Goal: Information Seeking & Learning: Find specific fact

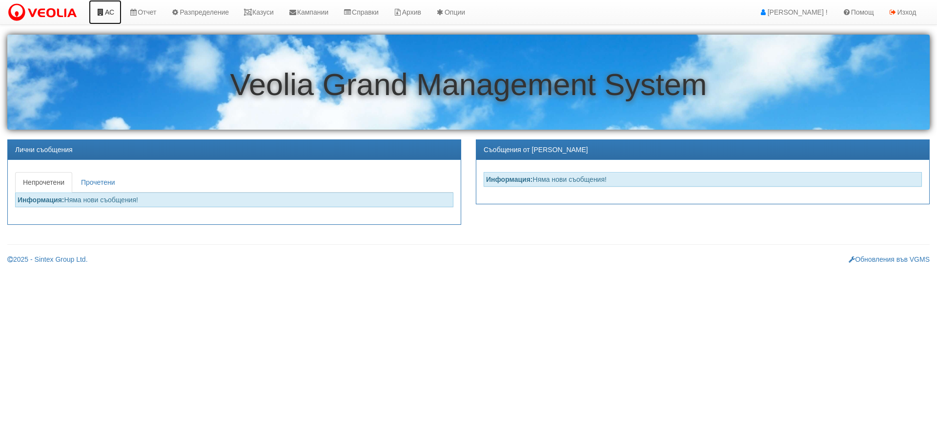
click at [101, 13] on icon at bounding box center [100, 12] width 9 height 7
click at [263, 13] on link "Казуси" at bounding box center [258, 12] width 45 height 24
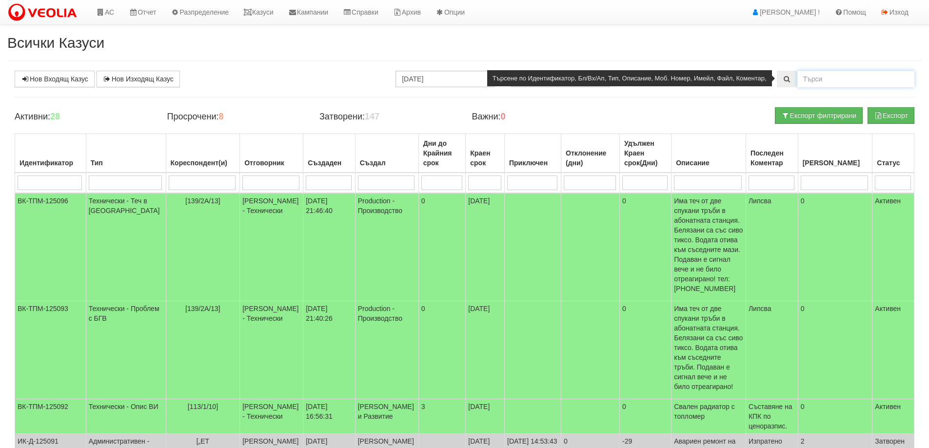
click at [819, 75] on input "text" at bounding box center [856, 79] width 117 height 17
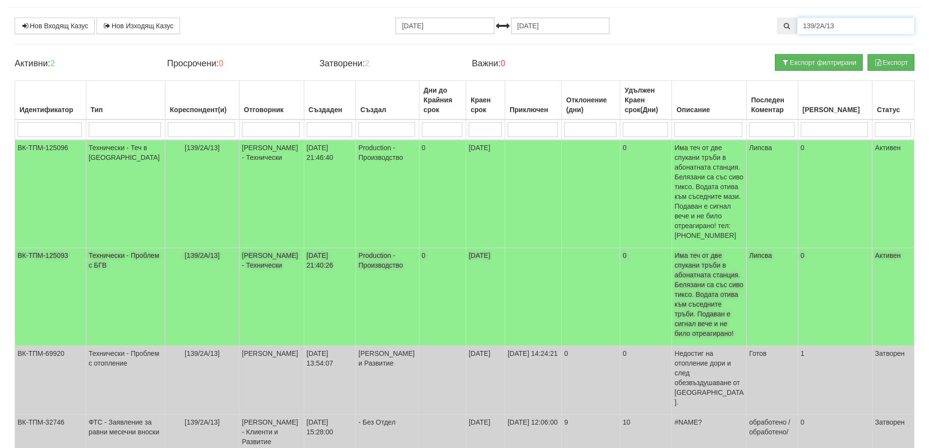
scroll to position [58, 0]
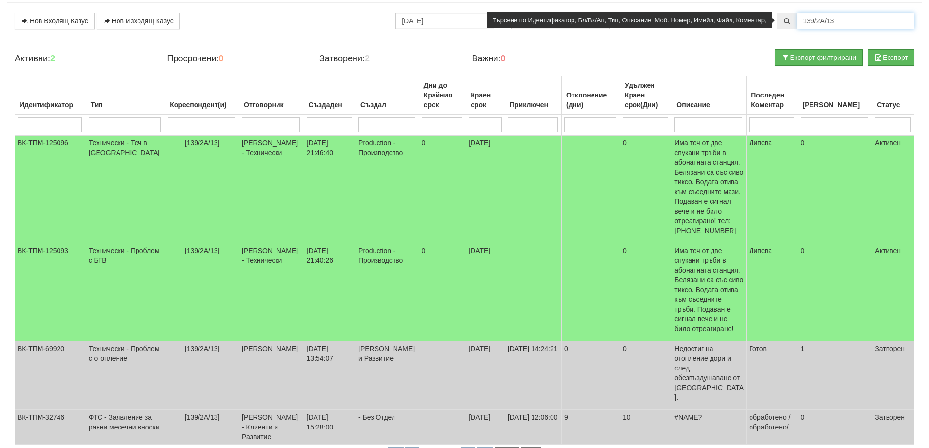
click at [841, 19] on input "139/2А/13" at bounding box center [856, 21] width 117 height 17
type input "139/2А/"
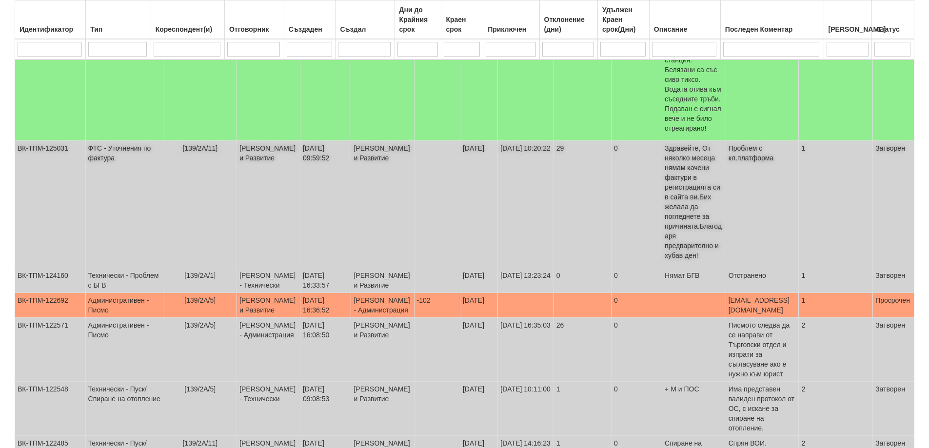
scroll to position [341, 0]
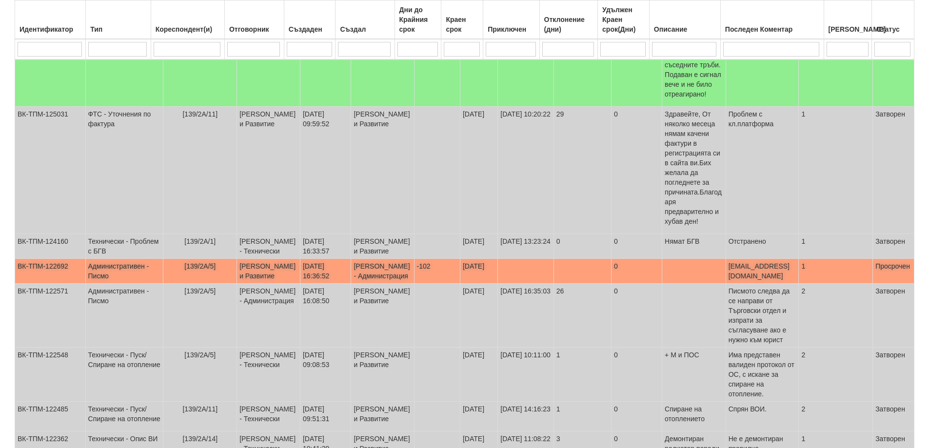
click at [113, 259] on td "Административен - Писмо" at bounding box center [124, 271] width 78 height 25
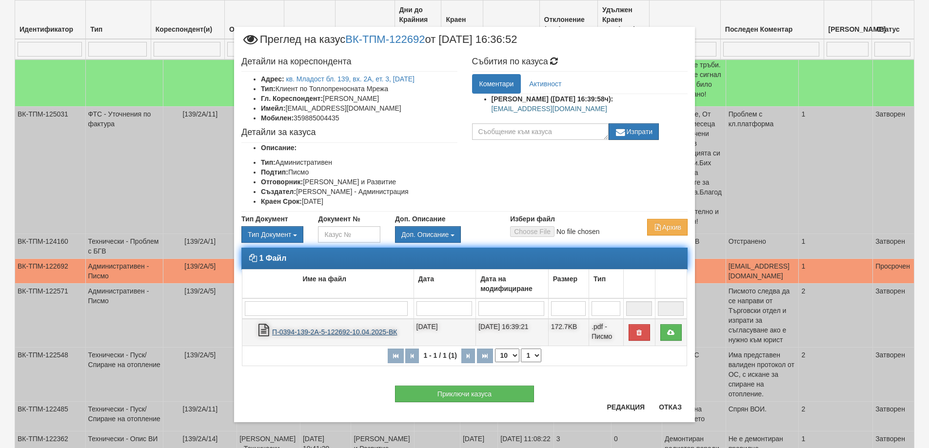
click at [337, 331] on link "П-0394-139-2А-5-122692-10.04.2025-ВК" at bounding box center [334, 332] width 125 height 8
click at [327, 333] on link "П-0394-139-2А-5-122692-10.04.2025-ВК" at bounding box center [334, 332] width 125 height 8
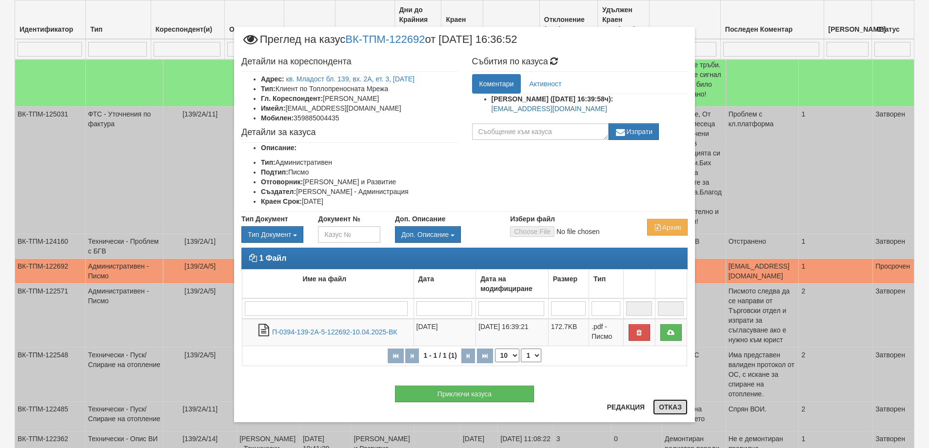
click at [671, 408] on button "Отказ" at bounding box center [670, 408] width 35 height 16
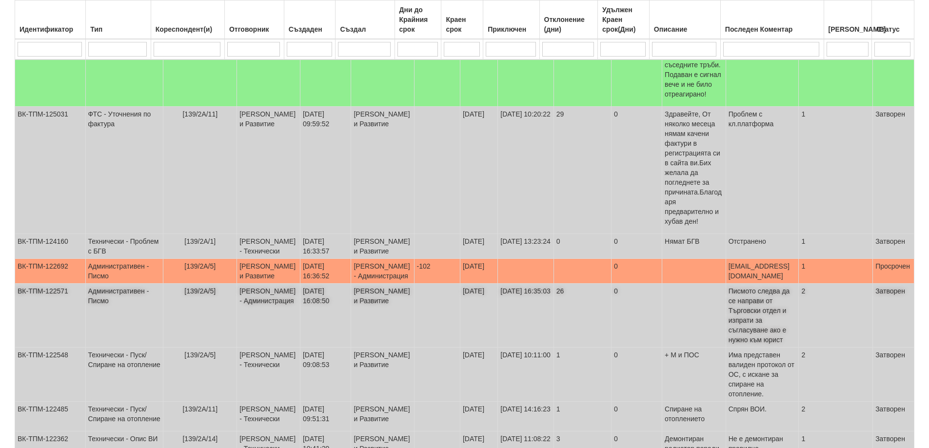
click at [110, 292] on td "Административен - Писмо" at bounding box center [124, 316] width 78 height 64
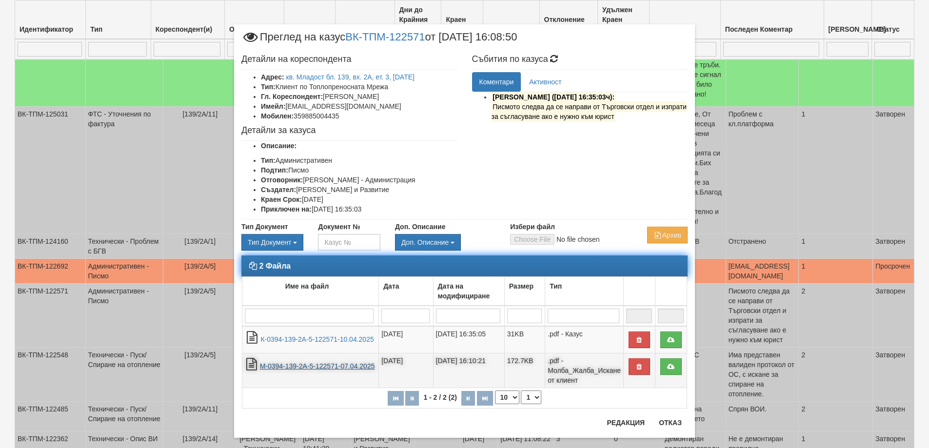
click at [317, 367] on link "М-0394-139-2А-5-122571-07.04.2025" at bounding box center [317, 366] width 115 height 8
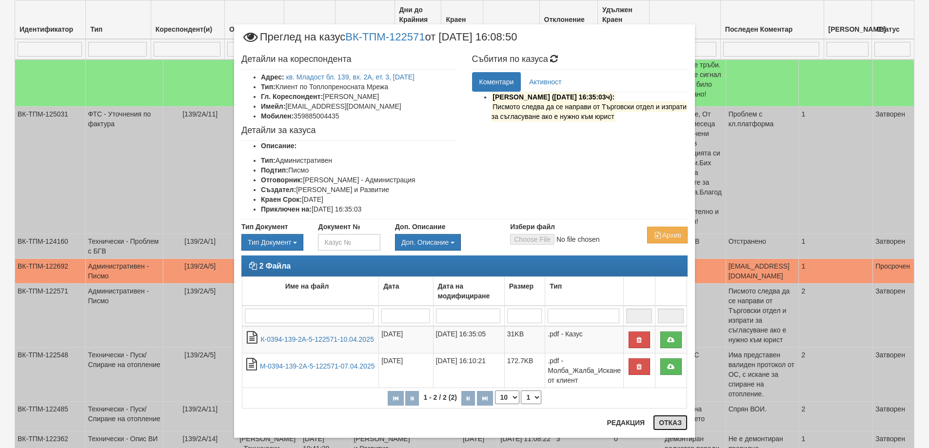
click at [669, 423] on button "Отказ" at bounding box center [670, 423] width 35 height 16
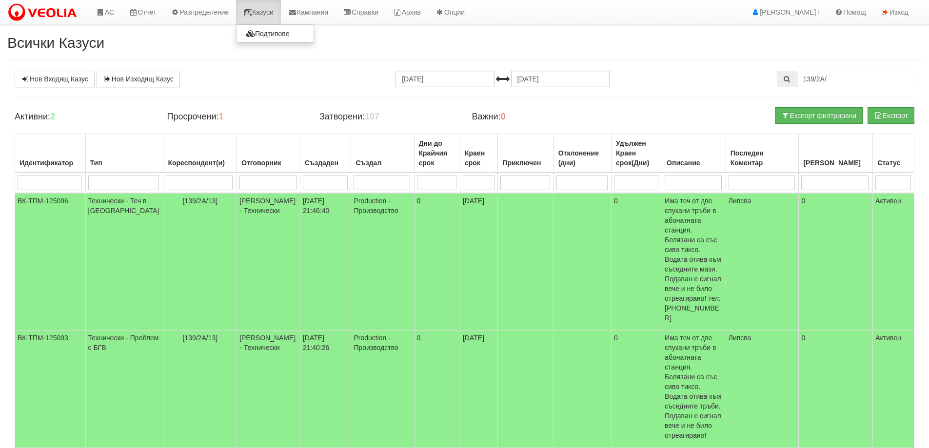
scroll to position [0, 0]
click at [270, 16] on link "Казуси" at bounding box center [258, 12] width 45 height 24
